Goal: Answer question/provide support

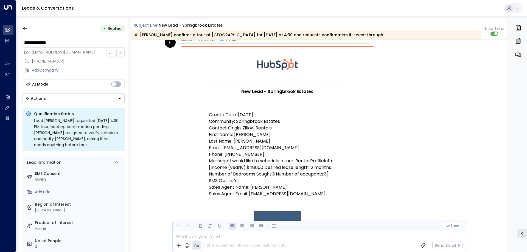
scroll to position [55, 0]
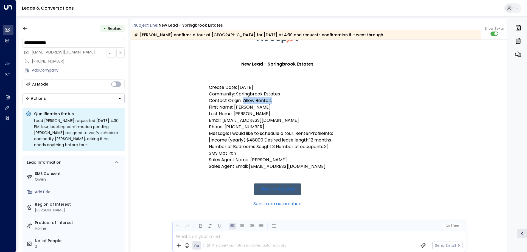
drag, startPoint x: 274, startPoint y: 98, endPoint x: 242, endPoint y: 101, distance: 32.2
click at [242, 101] on p "Contact Origin: Zillow Rentals" at bounding box center [277, 100] width 137 height 7
click at [245, 101] on p "Contact Origin: Zillow Rentals" at bounding box center [277, 100] width 137 height 7
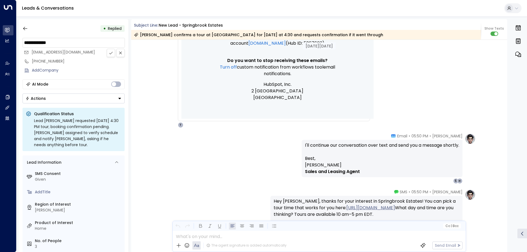
scroll to position [274, 0]
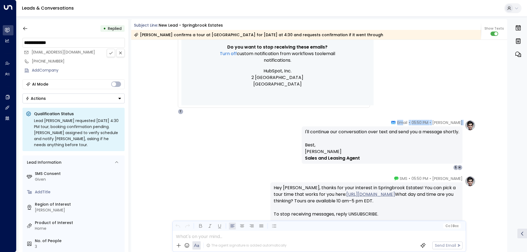
drag, startPoint x: 462, startPoint y: 123, endPoint x: 406, endPoint y: 121, distance: 56.3
click at [406, 121] on div "[PERSON_NAME] • 05:50 PM • Email I'll continue our conversation over text and s…" at bounding box center [389, 145] width 174 height 50
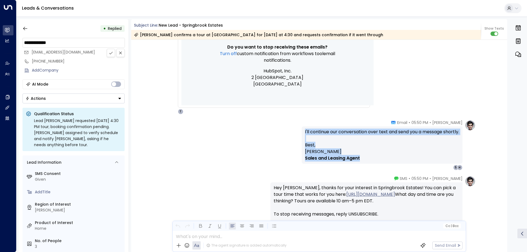
drag, startPoint x: 302, startPoint y: 131, endPoint x: 362, endPoint y: 159, distance: 65.9
click at [362, 159] on div "I'll continue our conversation over text and send you a message shortly. Best, …" at bounding box center [382, 145] width 154 height 33
click at [362, 159] on p "Sales and Leasing Agent" at bounding box center [382, 158] width 154 height 7
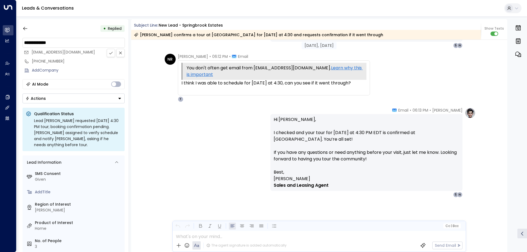
scroll to position [649, 0]
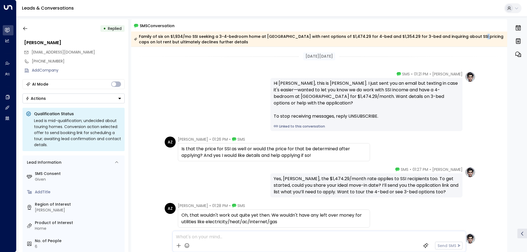
drag, startPoint x: 465, startPoint y: 37, endPoint x: 469, endPoint y: 37, distance: 4.4
click at [469, 37] on div "Family of six on $1,934/mo SSI seeking a 3-4-bedroom home at Springbrook Estate…" at bounding box center [319, 39] width 370 height 11
click at [339, 97] on div "Hi Ashley, this is Taylor. I just sent you an email but texting in case it's ea…" at bounding box center [366, 100] width 185 height 40
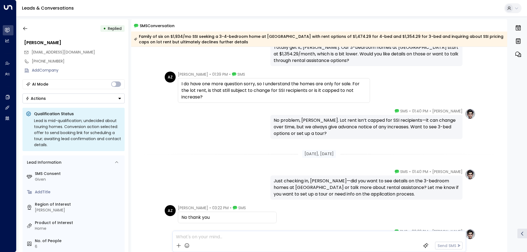
scroll to position [197, 0]
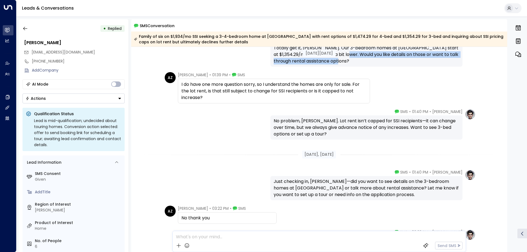
drag, startPoint x: 355, startPoint y: 52, endPoint x: 350, endPoint y: 60, distance: 9.7
click at [350, 60] on div "Totally get it, Ashley. Our 3-bedroom homes at Springbrook Estates start at $1,…" at bounding box center [366, 55] width 185 height 20
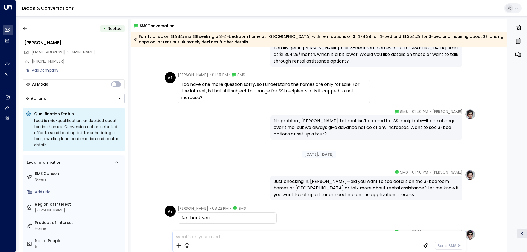
click at [225, 118] on div "Taylor Smith • 01:40 PM • SMS No problem, Ashley. Lot rent isn’t capped for SSI…" at bounding box center [319, 124] width 313 height 31
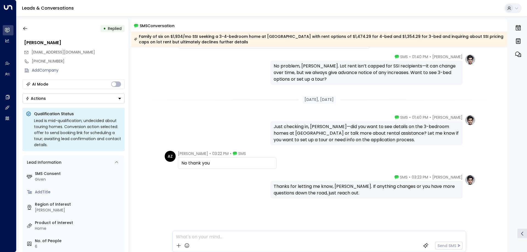
scroll to position [254, 0]
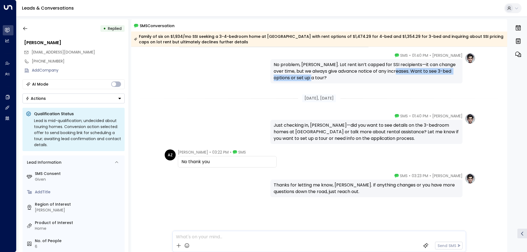
drag, startPoint x: 305, startPoint y: 78, endPoint x: 390, endPoint y: 69, distance: 85.8
click at [390, 69] on div "No problem, Ashley. Lot rent isn’t capped for SSI recipients—it can change over…" at bounding box center [366, 71] width 185 height 20
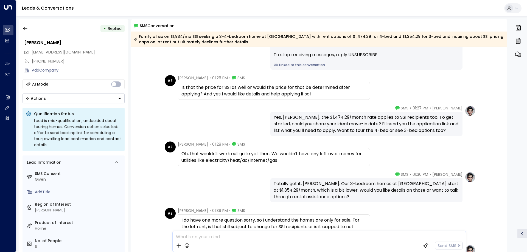
click at [323, 182] on div "Totally get it, Ashley. Our 3-bedroom homes at Springbrook Estates start at $1,…" at bounding box center [366, 191] width 185 height 20
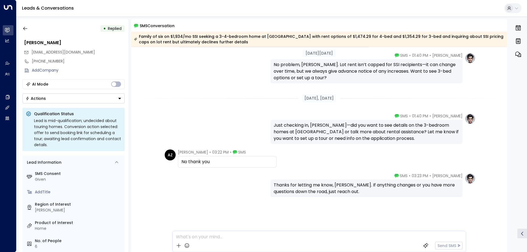
click at [318, 199] on div "Taylor Smith • 03:23 PM • SMS Thanks for letting me know, Ashley. If anything c…" at bounding box center [319, 212] width 376 height 79
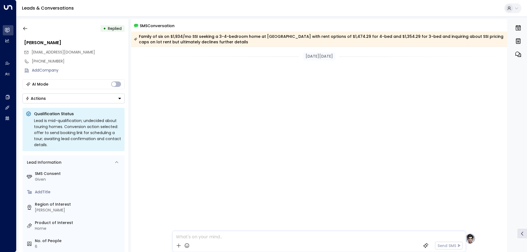
scroll to position [246, 0]
